Goal: Task Accomplishment & Management: Manage account settings

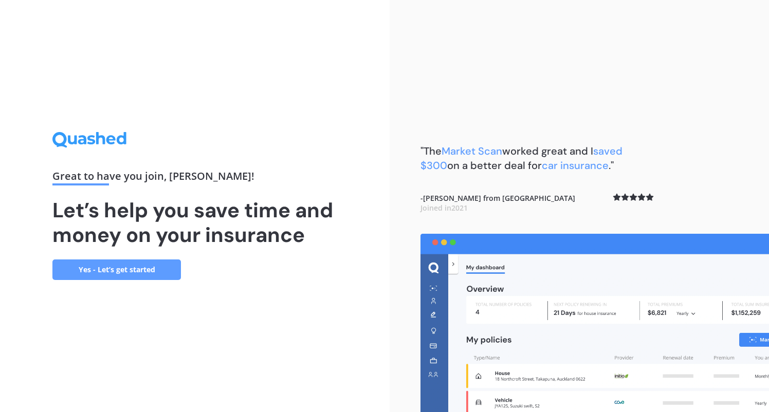
click at [98, 272] on link "Yes - Let’s get started" at bounding box center [116, 270] width 128 height 21
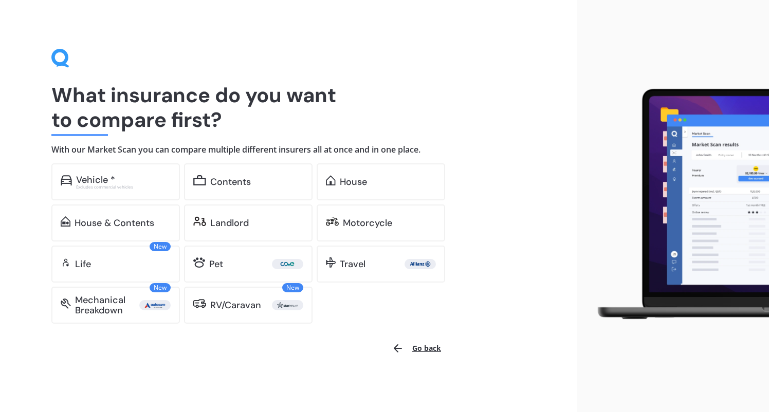
scroll to position [2, 0]
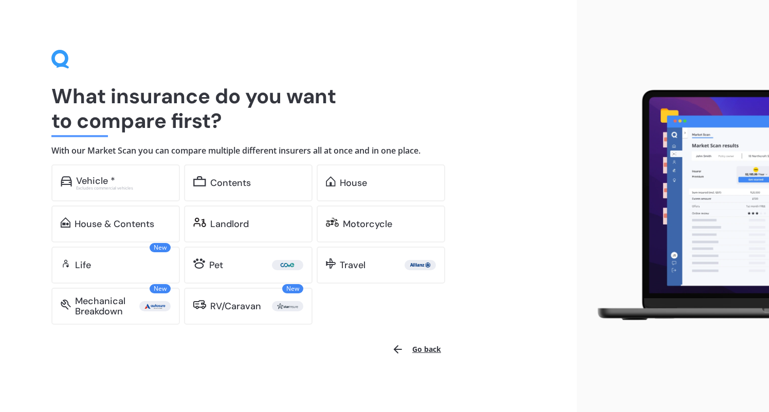
click at [427, 346] on button "Go back" at bounding box center [416, 349] width 62 height 25
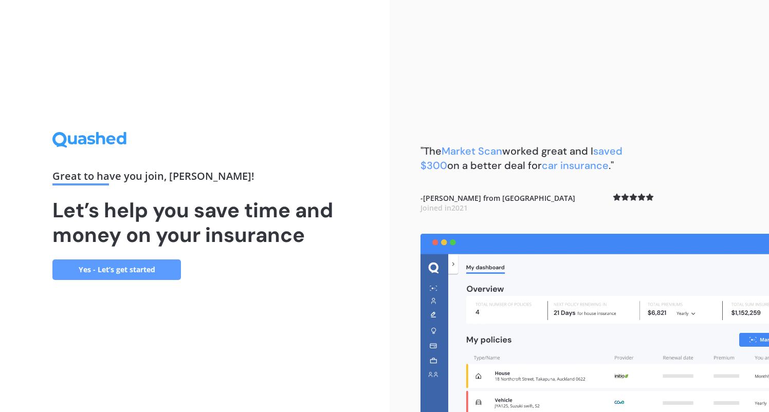
click at [100, 275] on link "Yes - Let’s get started" at bounding box center [116, 270] width 128 height 21
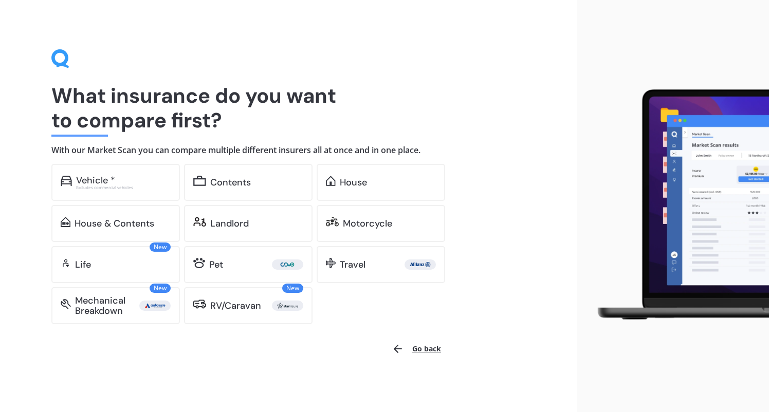
scroll to position [2, 0]
click at [64, 63] on icon at bounding box center [59, 58] width 17 height 17
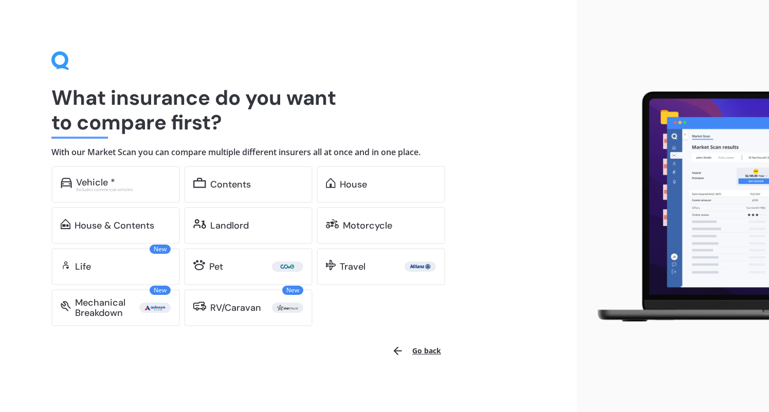
scroll to position [0, 0]
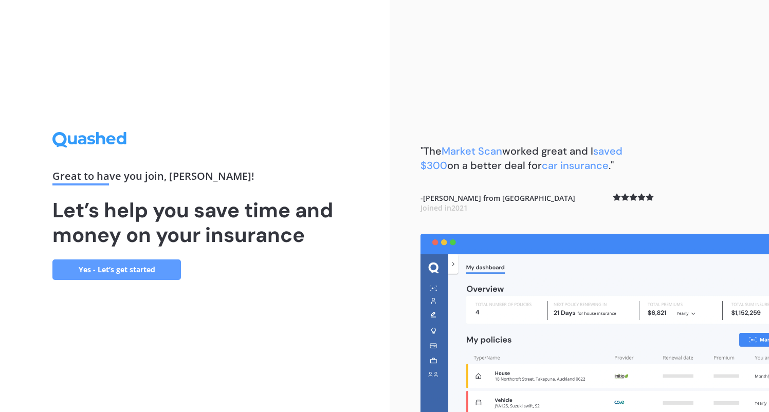
click at [109, 261] on link "Yes - Let’s get started" at bounding box center [116, 270] width 128 height 21
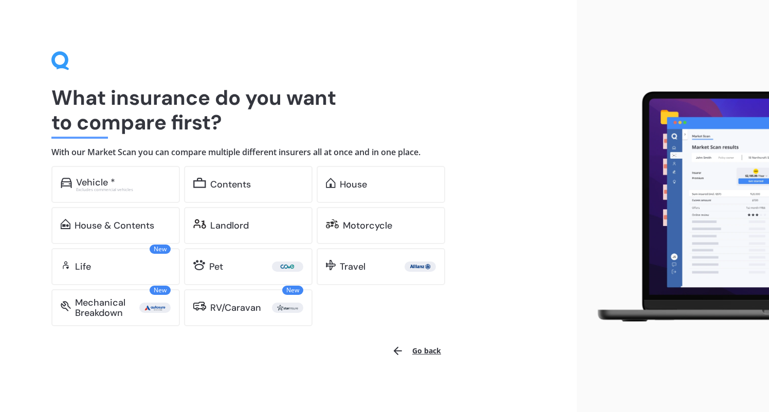
click at [422, 351] on button "Go back" at bounding box center [416, 351] width 62 height 25
